Goal: Information Seeking & Learning: Learn about a topic

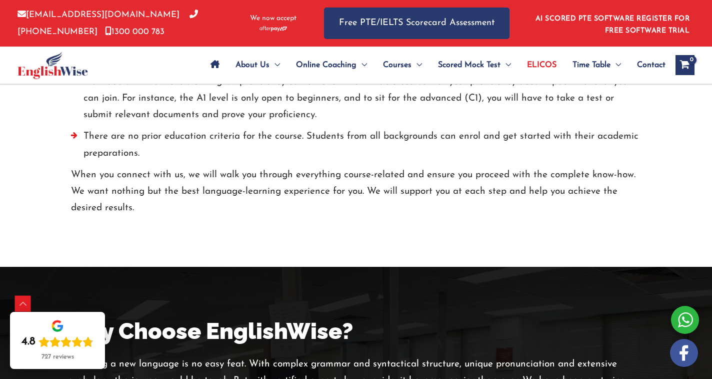
scroll to position [1769, 0]
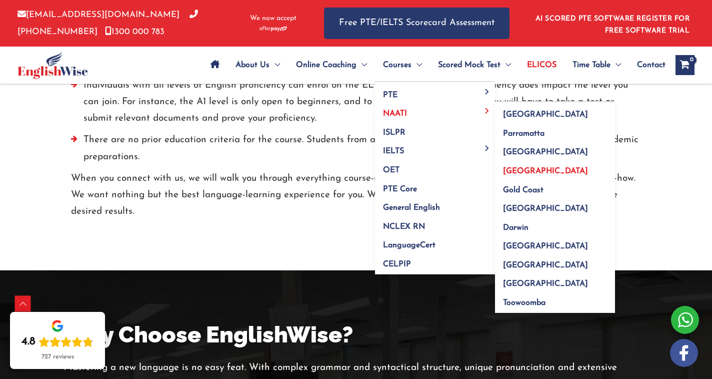
click at [511, 168] on span "[GEOGRAPHIC_DATA]" at bounding box center [545, 171] width 85 height 8
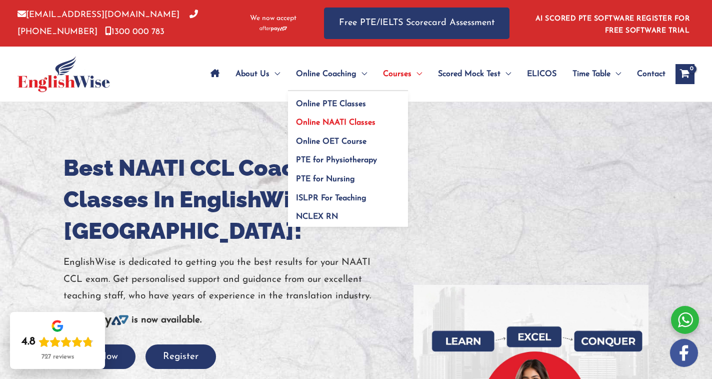
click at [335, 123] on span "Online NAATI Classes" at bounding box center [336, 123] width 80 height 8
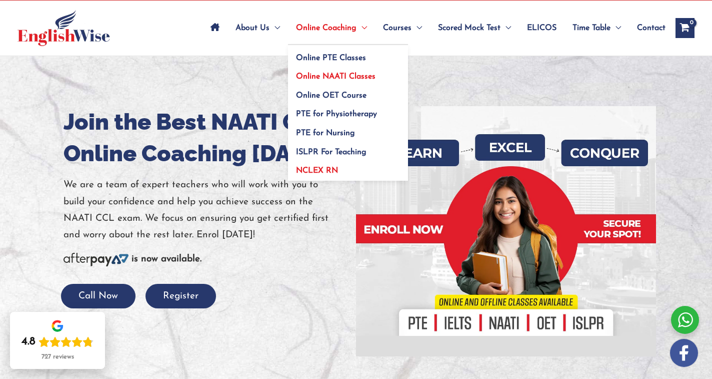
scroll to position [47, 0]
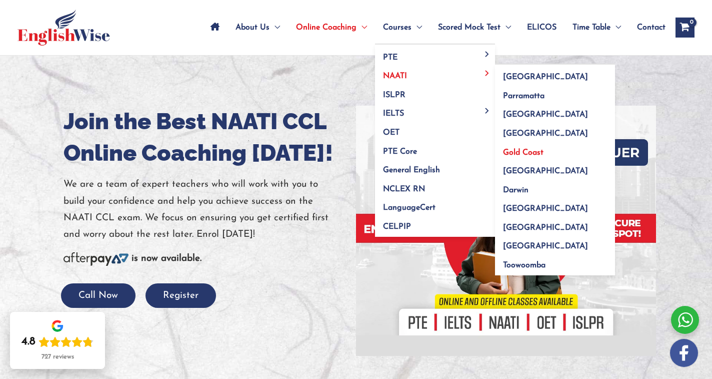
click at [514, 153] on span "Gold Coast" at bounding box center [523, 153] width 41 height 8
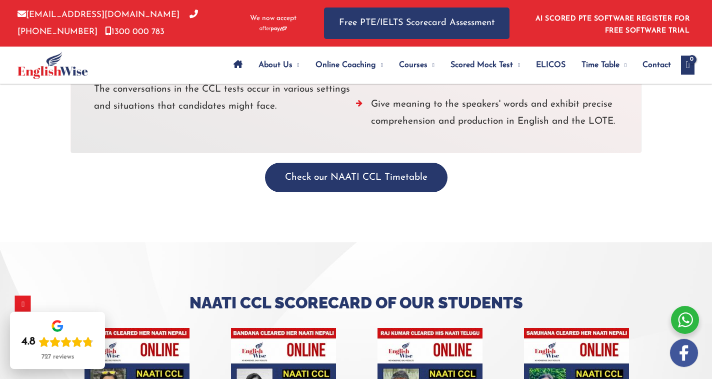
scroll to position [2918, 0]
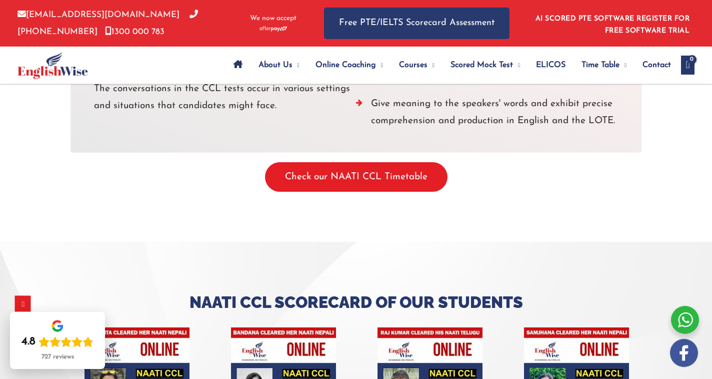
click at [348, 188] on button "Check our NAATI CCL Timetable" at bounding box center [356, 177] width 183 height 30
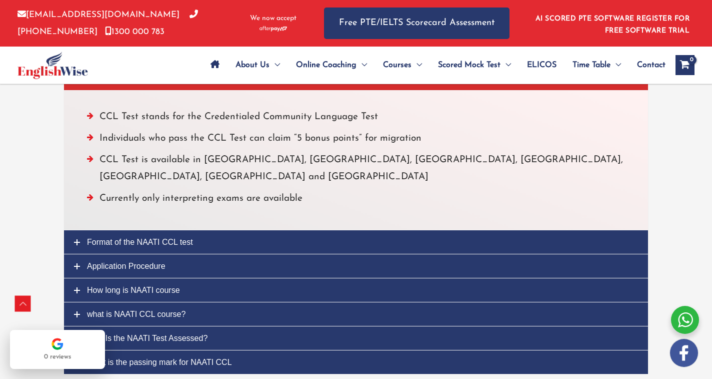
scroll to position [2376, 0]
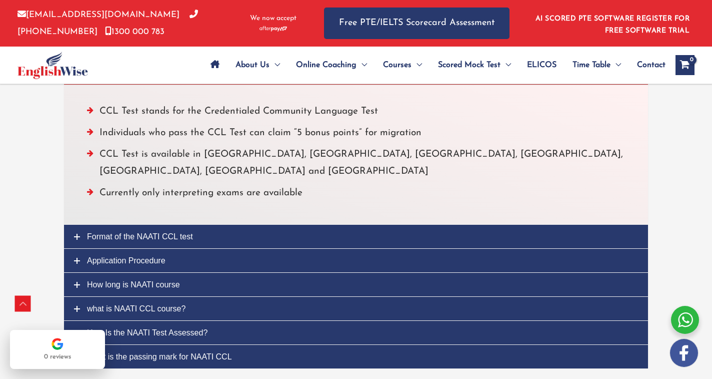
click at [144, 280] on span "How long is NAATI course" at bounding box center [133, 284] width 93 height 9
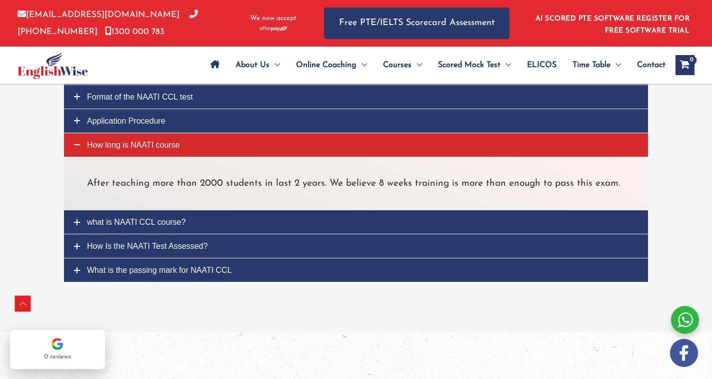
click at [162, 224] on span "what is NAATI CCL course?" at bounding box center [136, 222] width 99 height 9
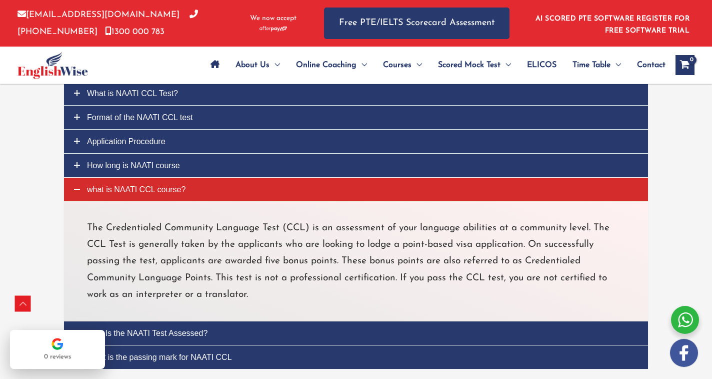
scroll to position [2350, 0]
